Goal: Navigation & Orientation: Find specific page/section

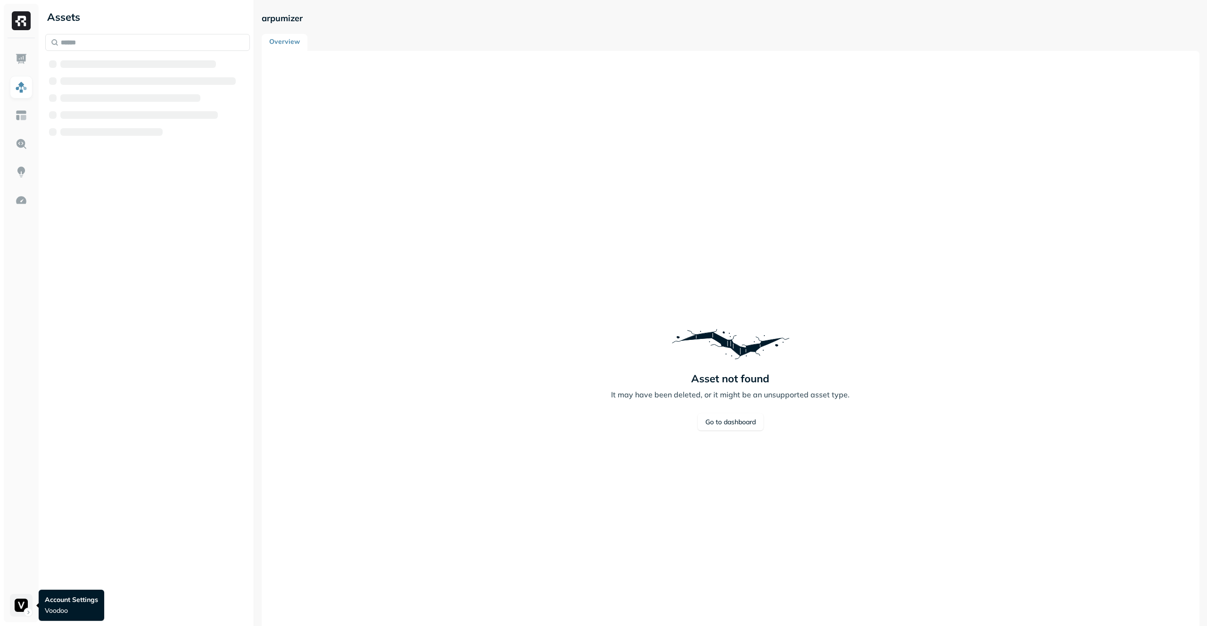
click at [25, 603] on html "Assets arpumizer Overview Asset not found It may have been deleted, or it might…" at bounding box center [603, 313] width 1207 height 626
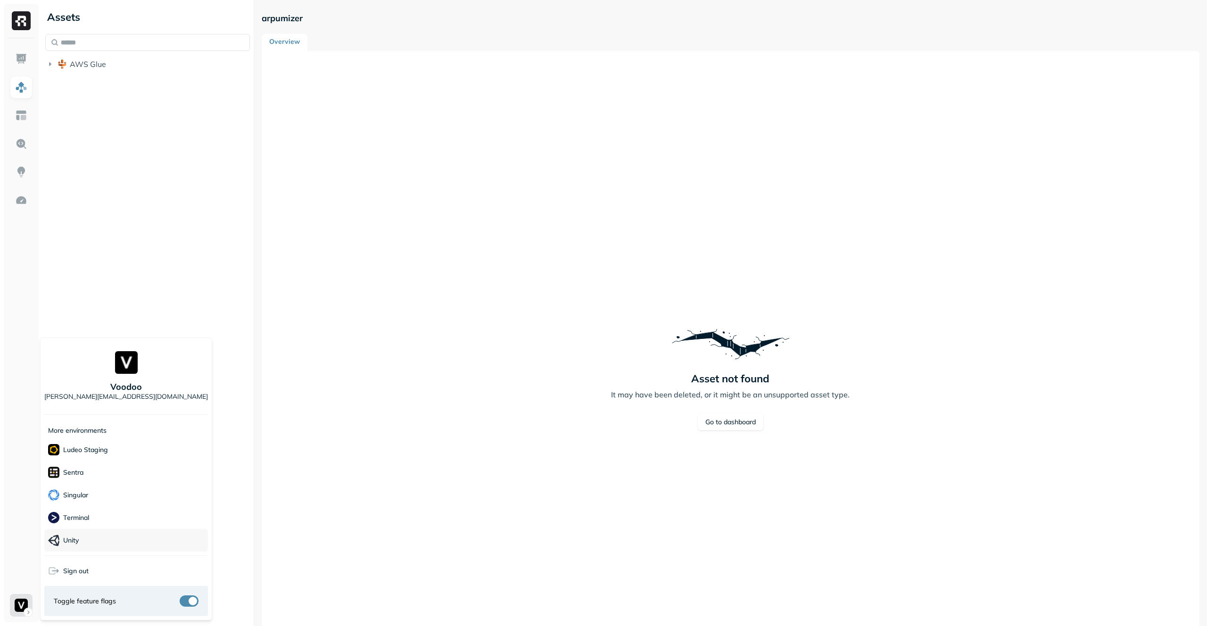
click at [129, 539] on div "Unity" at bounding box center [126, 540] width 164 height 23
